Goal: Transaction & Acquisition: Purchase product/service

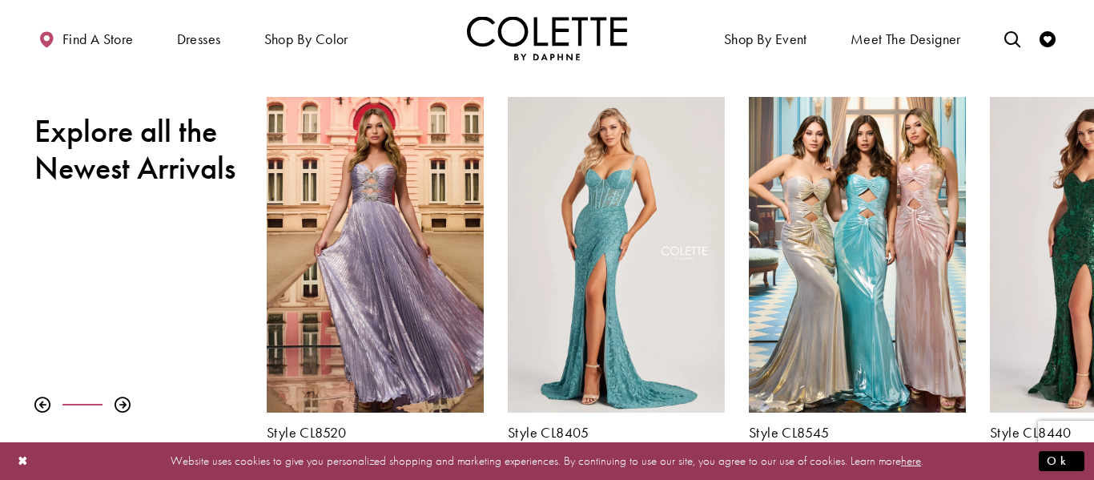
scroll to position [535, 0]
click at [121, 397] on div at bounding box center [123, 404] width 16 height 16
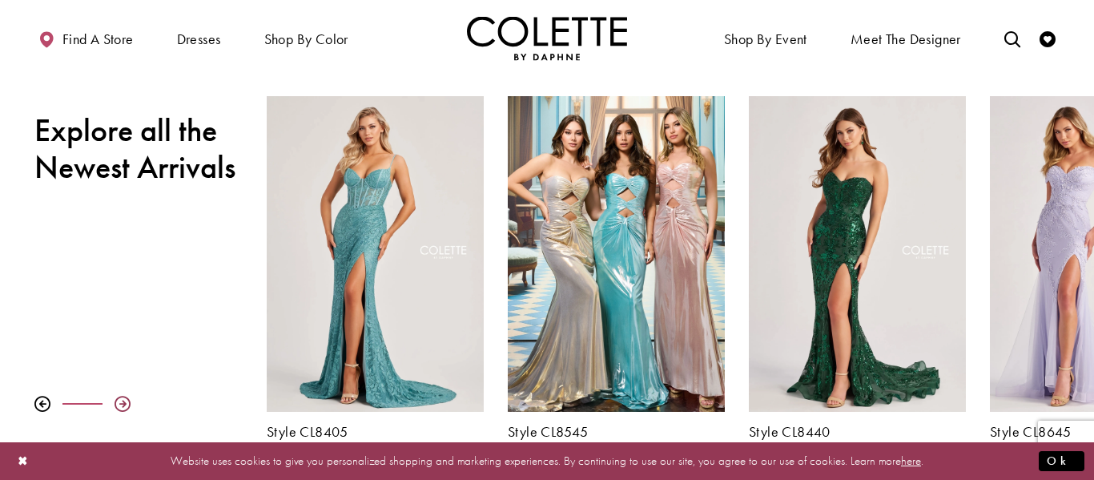
click at [121, 397] on div at bounding box center [123, 404] width 16 height 16
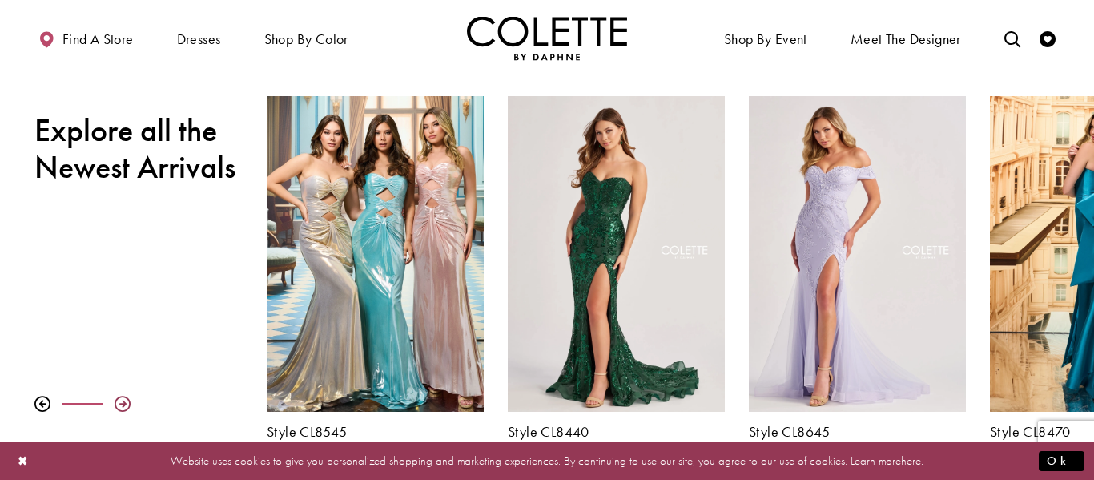
click at [121, 397] on div at bounding box center [123, 404] width 16 height 16
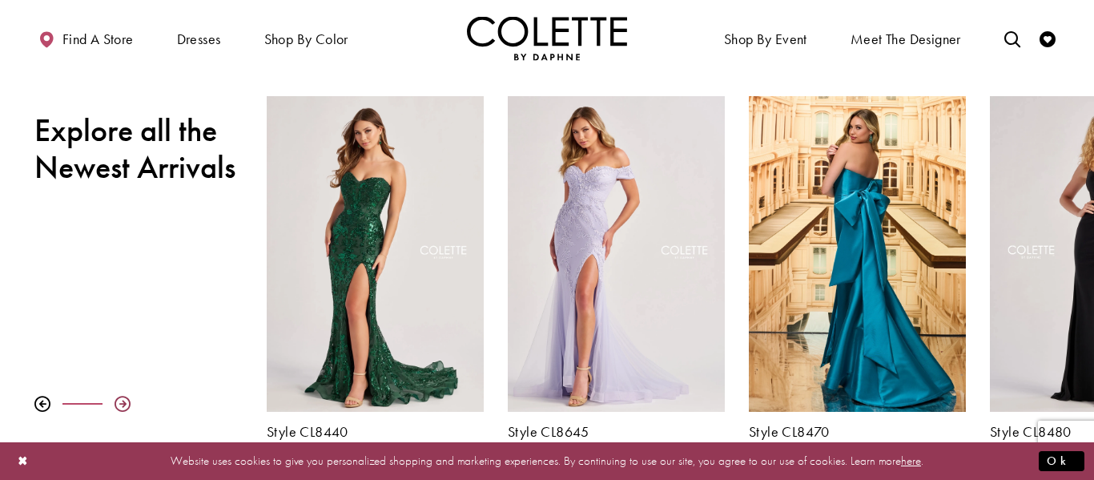
click at [121, 397] on div at bounding box center [123, 404] width 16 height 16
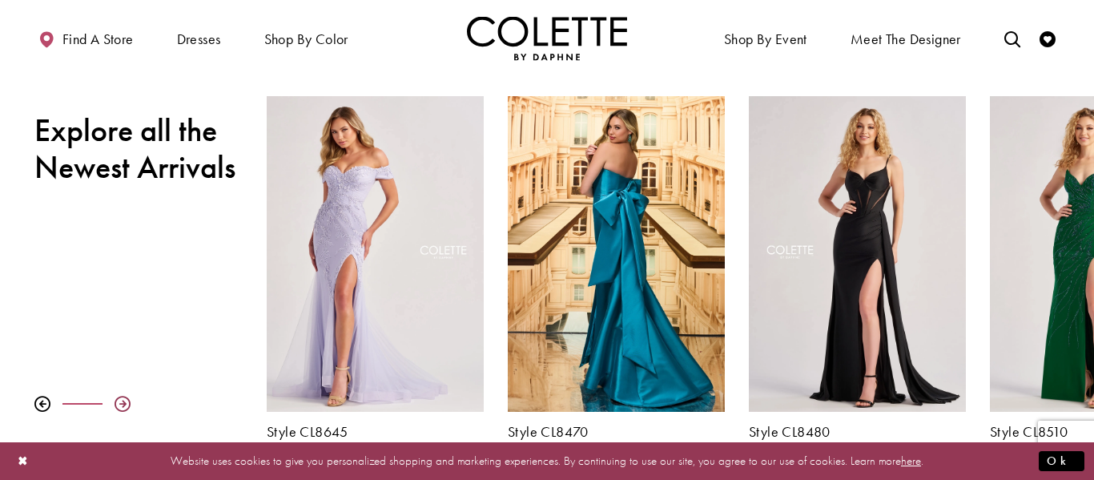
click at [121, 397] on div at bounding box center [123, 404] width 16 height 16
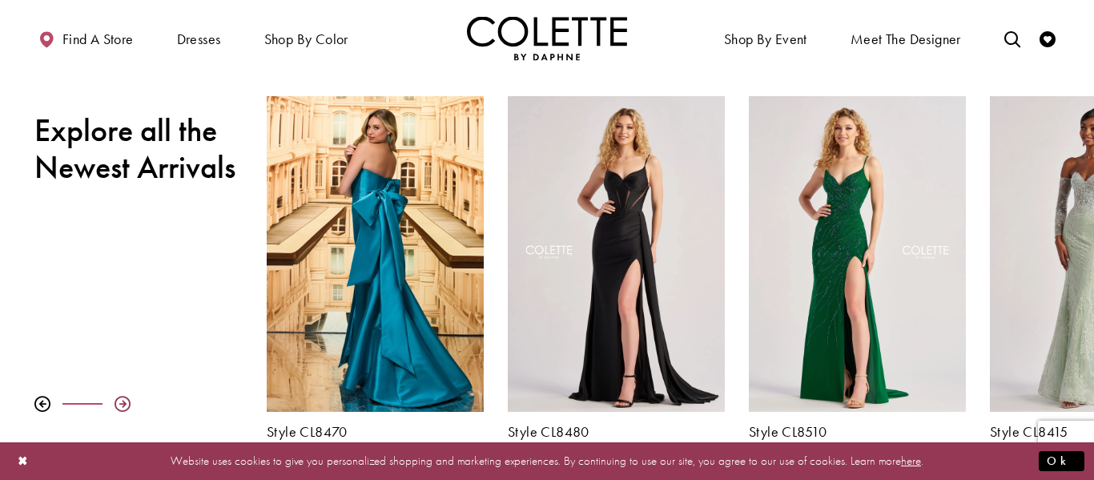
click at [121, 397] on div at bounding box center [123, 404] width 16 height 16
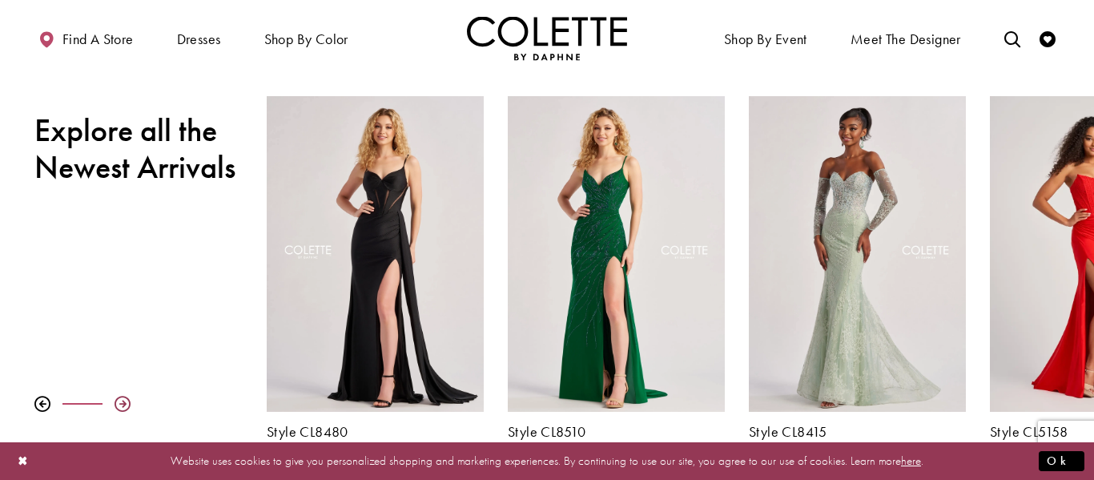
click at [121, 397] on div at bounding box center [123, 404] width 16 height 16
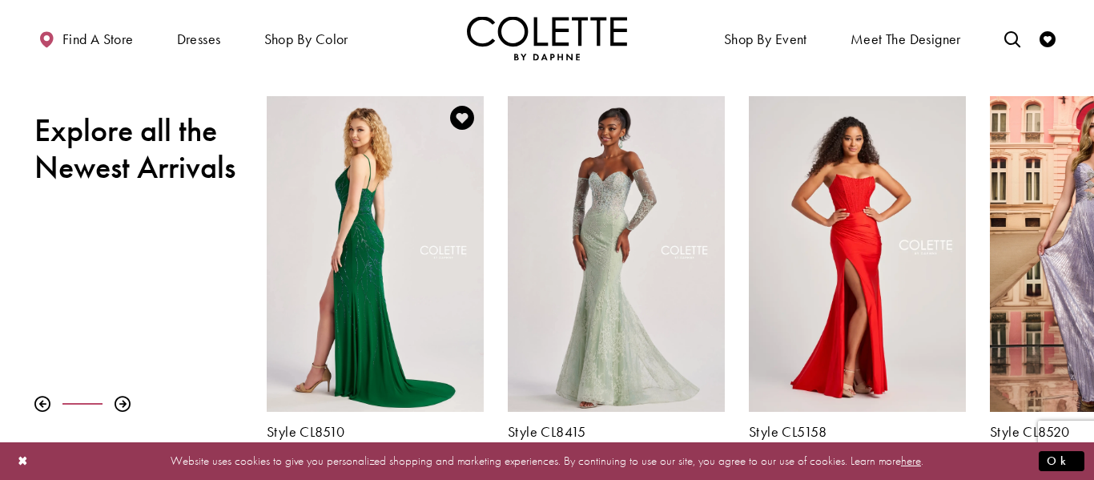
click at [430, 261] on div "Visit Colette by Daphne Style No. CL8510 Page" at bounding box center [375, 254] width 217 height 316
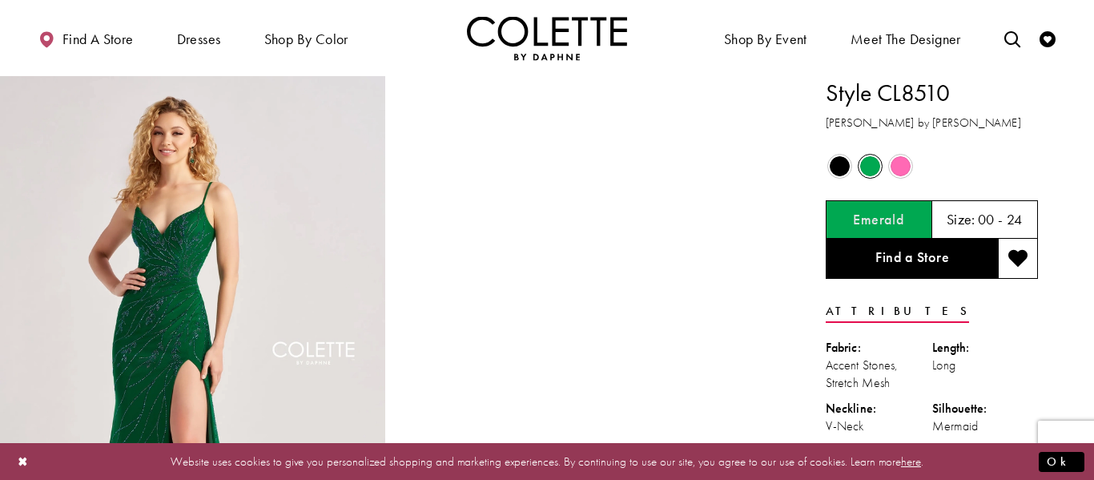
click at [899, 172] on span "Product color controls state depends on size chosen" at bounding box center [901, 166] width 20 height 20
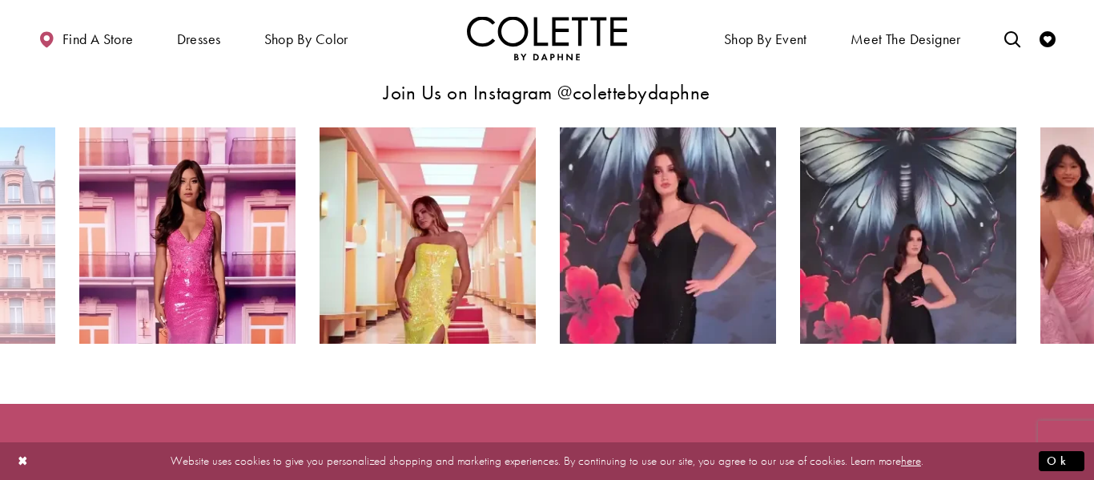
scroll to position [2763, 0]
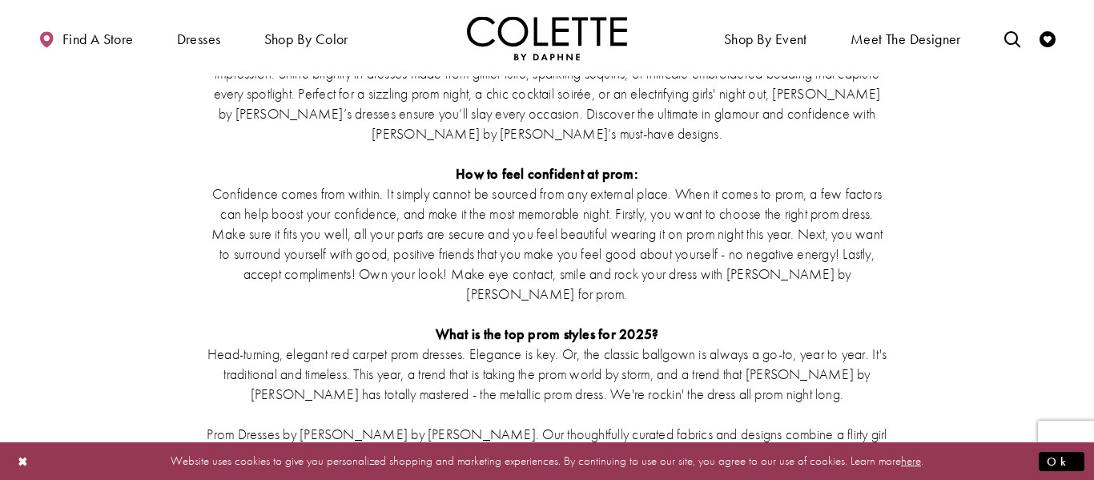
scroll to position [3695, 0]
